Goal: Obtain resource: Obtain resource

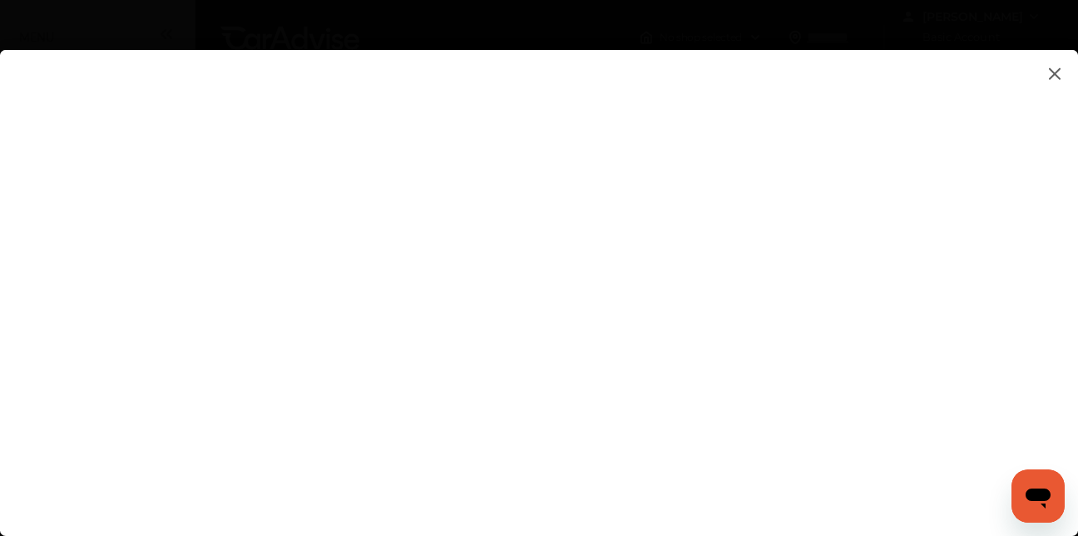
click at [1053, 70] on img at bounding box center [1055, 73] width 20 height 21
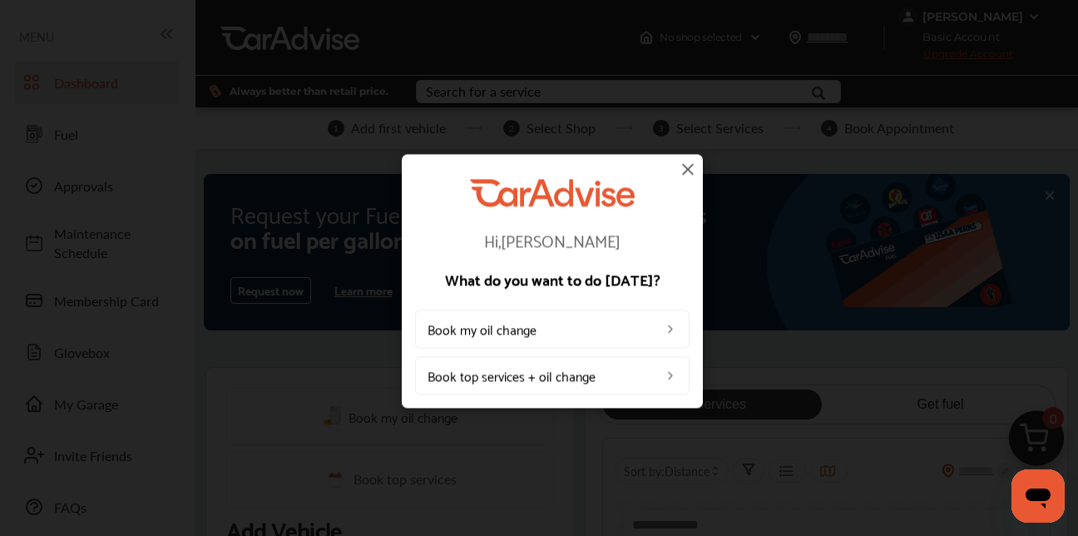
click at [686, 166] on img at bounding box center [688, 169] width 20 height 20
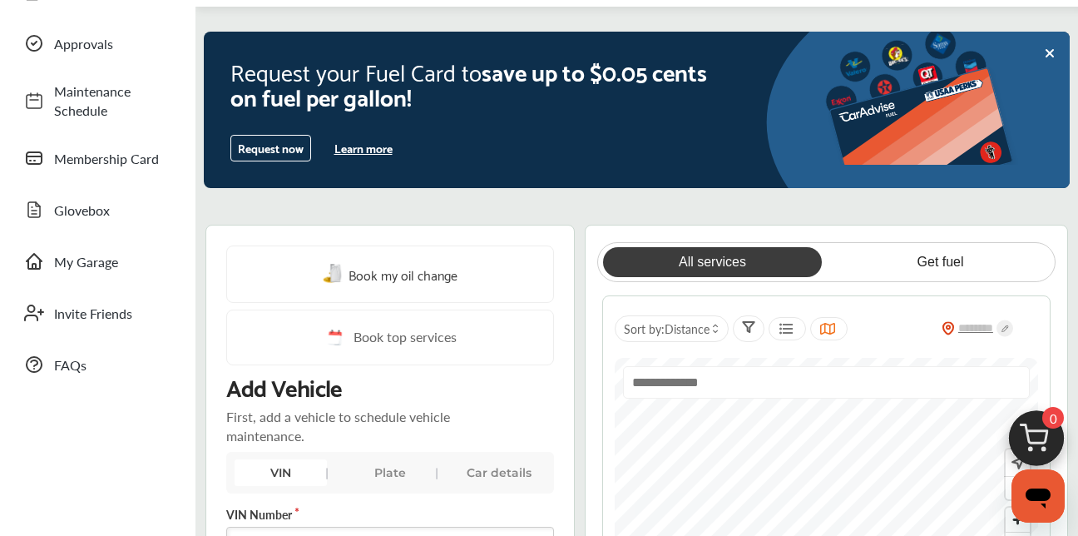
scroll to position [136, 0]
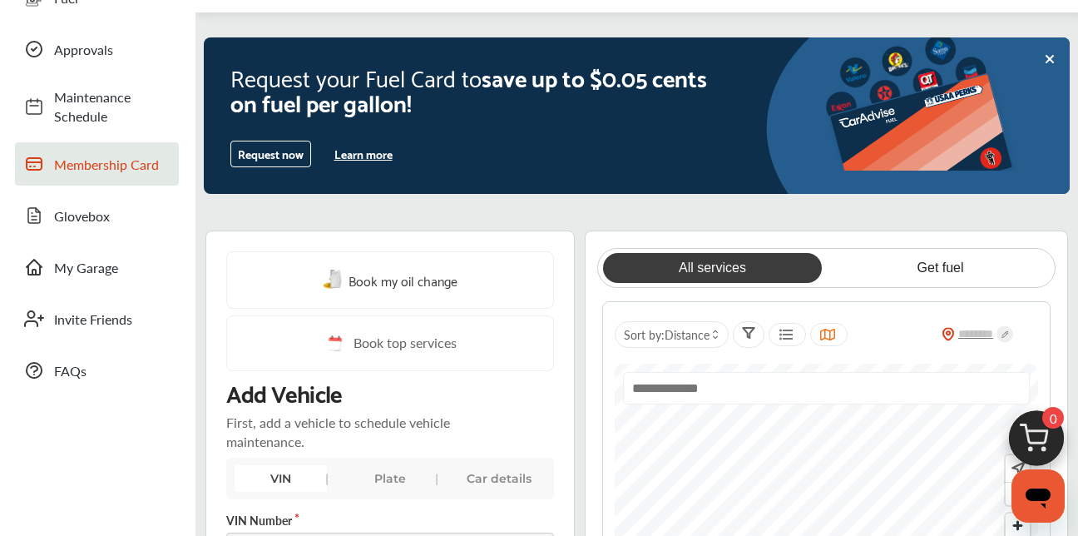
click at [92, 176] on link "Membership Card" at bounding box center [97, 163] width 164 height 43
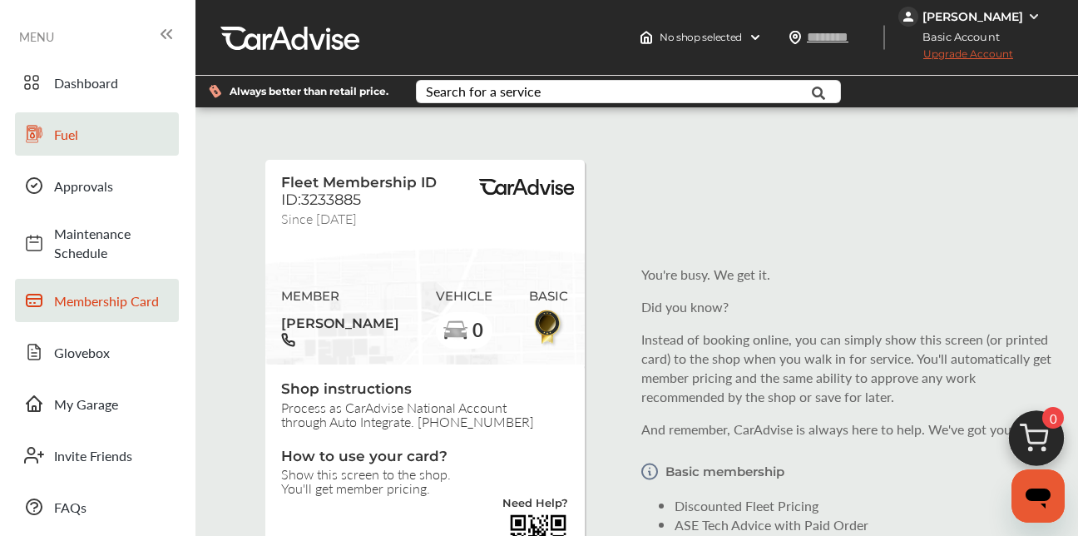
click at [73, 152] on link "Fuel" at bounding box center [97, 133] width 164 height 43
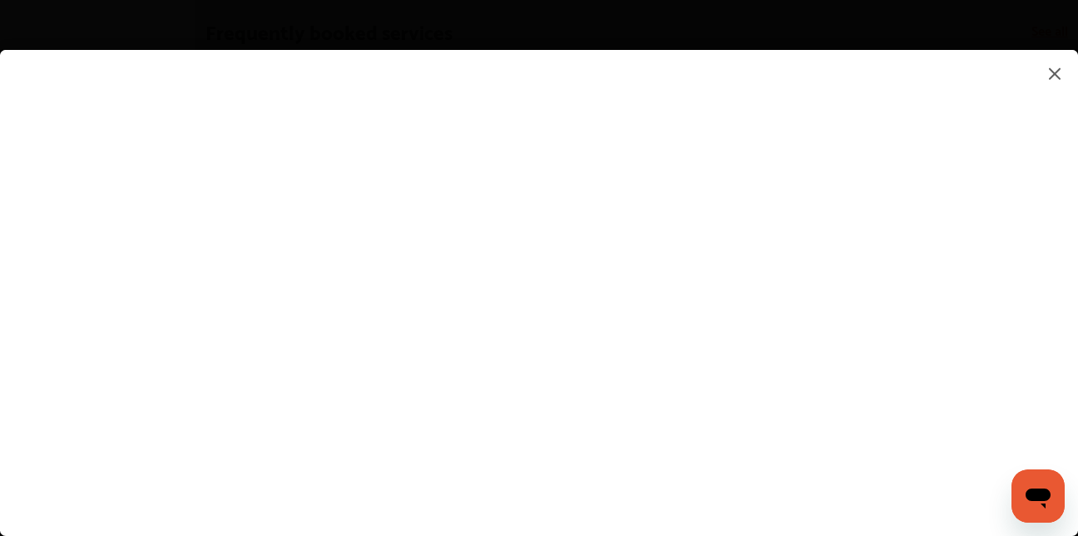
scroll to position [968, 0]
